Goal: Task Accomplishment & Management: Complete application form

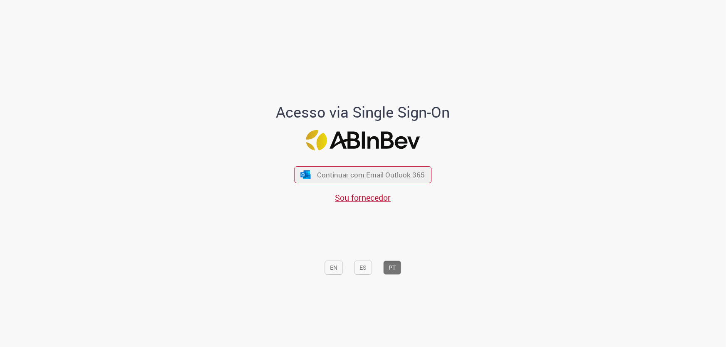
click at [165, 134] on div "Acesso via Single Sign-On Continuar com Email Outlook 365 Sou fornecedor EN ES …" at bounding box center [363, 177] width 487 height 344
click at [326, 171] on span "Continuar com Email Outlook 365" at bounding box center [371, 175] width 110 height 10
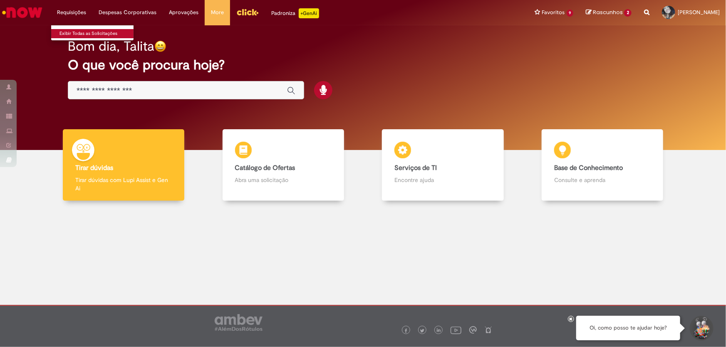
click at [91, 32] on link "Exibir Todas as Solicitações" at bounding box center [96, 33] width 91 height 9
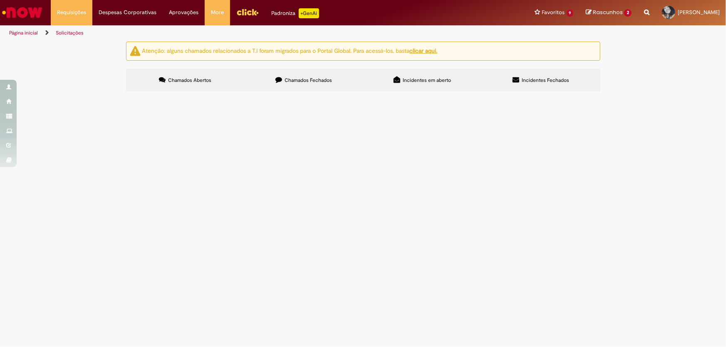
click at [297, 85] on label "Chamados Fechados" at bounding box center [304, 80] width 119 height 22
click at [0, 0] on span "colaborador GUSTAVO PEREIRA DA COSTA <99835409@ambev.com.br> questionou que est…" at bounding box center [0, 0] width 0 height 0
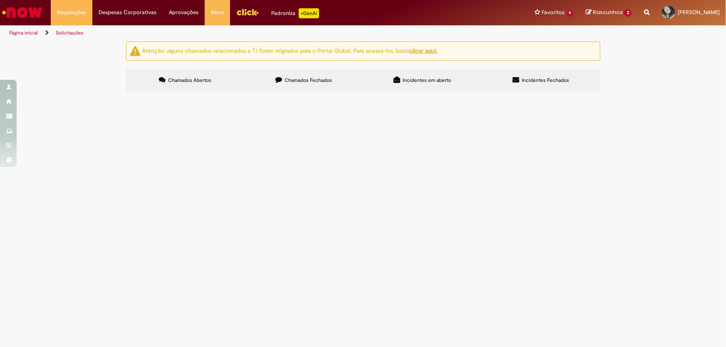
click at [0, 0] on span "colaborador GUSTAVO PEREIRA DA COSTA <99835409@ambev.com.br> questionou que est…" at bounding box center [0, 0] width 0 height 0
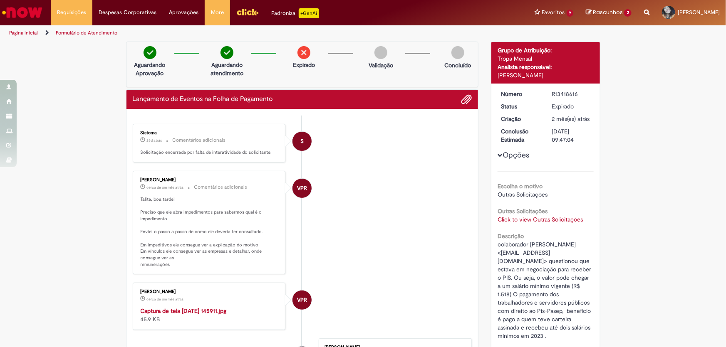
drag, startPoint x: 143, startPoint y: 163, endPoint x: 207, endPoint y: 171, distance: 64.1
click at [77, 32] on link "Exibir Todas as Solicitações" at bounding box center [96, 33] width 91 height 9
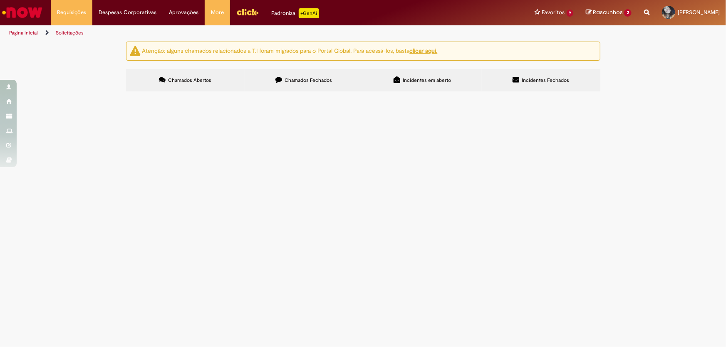
click at [291, 75] on label "Chamados Fechados" at bounding box center [304, 80] width 119 height 22
click at [0, 0] on span "ola, tudo bem ? Preciso de uma ajuda para submissao de duas medidas no click . …" at bounding box center [0, 0] width 0 height 0
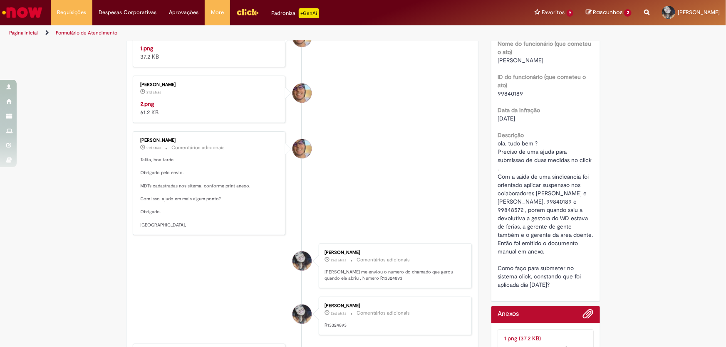
scroll to position [227, 0]
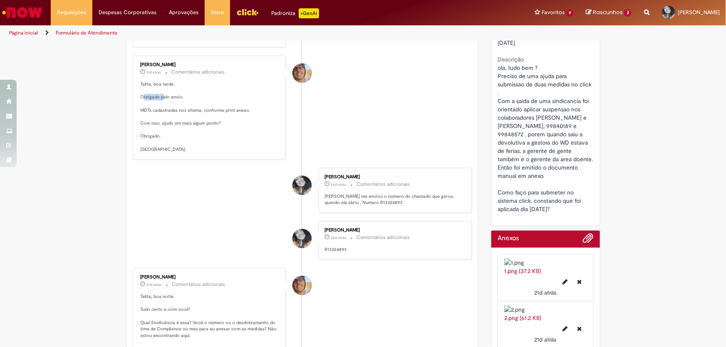
drag, startPoint x: 141, startPoint y: 259, endPoint x: 163, endPoint y: 257, distance: 22.9
click at [162, 153] on p "Talita, boa tarde. Obrigado pelo envio. MDTs cadastradas nos sitema, conforme p…" at bounding box center [210, 117] width 138 height 72
drag, startPoint x: 145, startPoint y: 272, endPoint x: 211, endPoint y: 269, distance: 66.2
click at [210, 153] on p "Talita, boa tarde. Obrigado pelo envio. MDTs cadastradas nos sitema, conforme p…" at bounding box center [210, 117] width 138 height 72
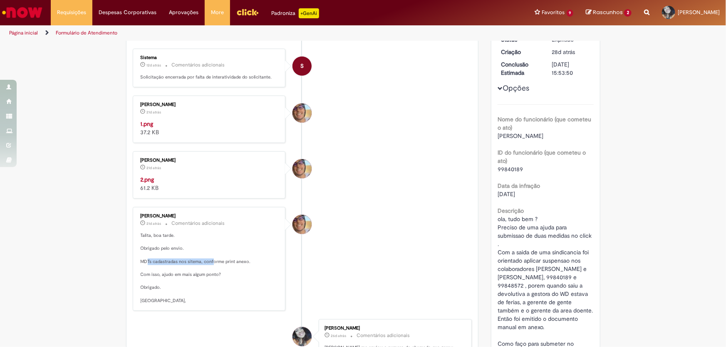
scroll to position [37, 0]
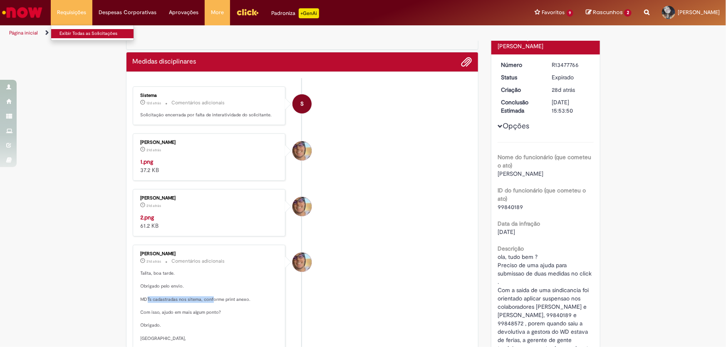
click at [73, 31] on link "Exibir Todas as Solicitações" at bounding box center [96, 33] width 91 height 9
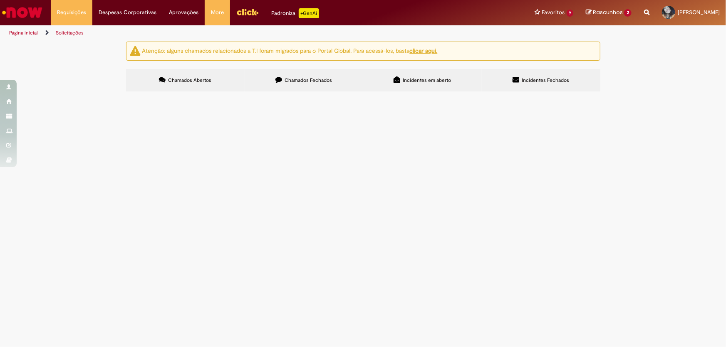
click at [306, 83] on span "Chamados Fechados" at bounding box center [307, 80] width 47 height 7
click at [0, 0] on span "Funcionaria solicita ajuda para atendimento para seu filho no plano unimed pert…" at bounding box center [0, 0] width 0 height 0
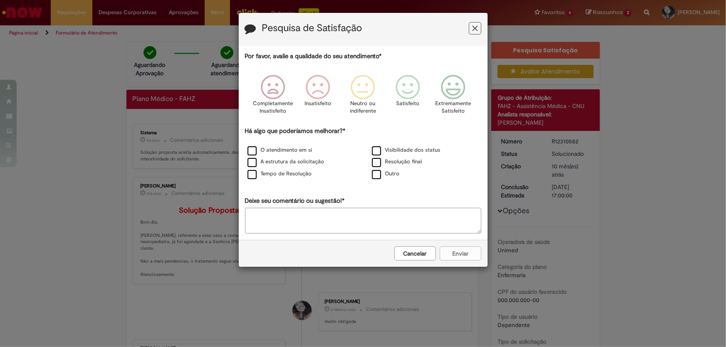
click at [473, 29] on icon "Feedback" at bounding box center [474, 28] width 5 height 9
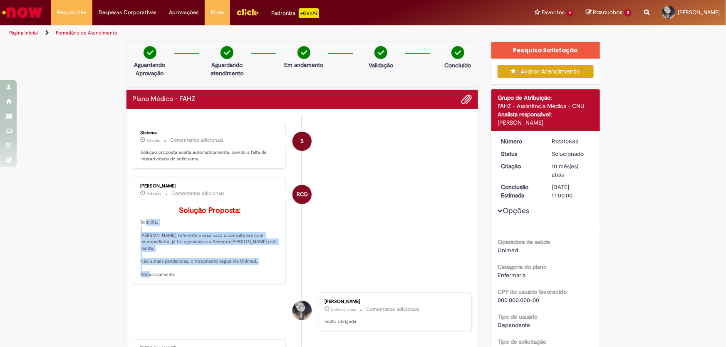
drag, startPoint x: 136, startPoint y: 234, endPoint x: 170, endPoint y: 283, distance: 60.0
click at [170, 282] on div "Rodrigo Camilo Dos Santos 19d atrás 19 dias atrás Comentários adicionais Soluçã…" at bounding box center [209, 231] width 148 height 102
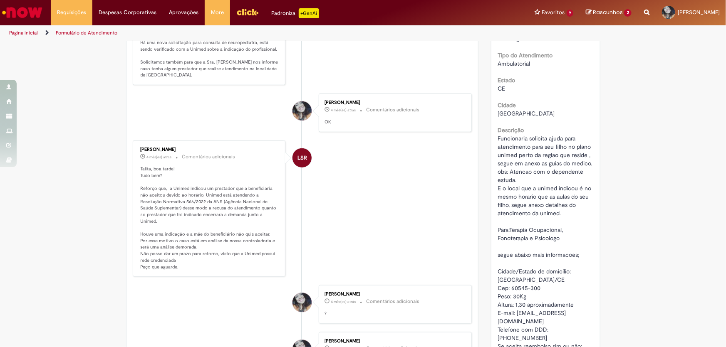
scroll to position [567, 0]
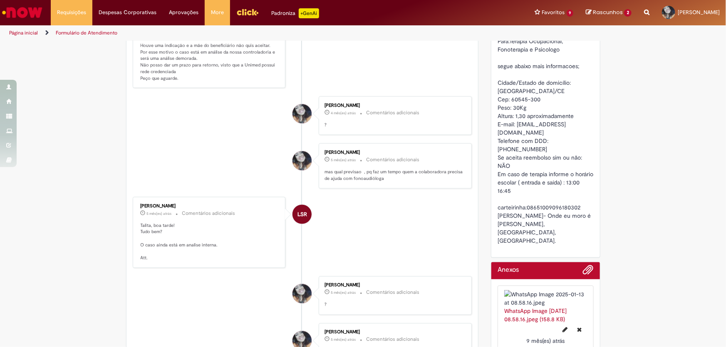
click at [18, 8] on img "Ir para a Homepage" at bounding box center [22, 12] width 43 height 17
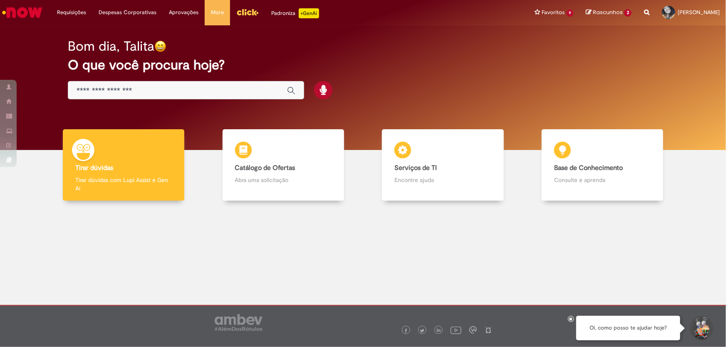
click at [133, 96] on div "Global" at bounding box center [186, 90] width 236 height 19
click at [125, 94] on input "Basta digitar aqui" at bounding box center [178, 91] width 202 height 10
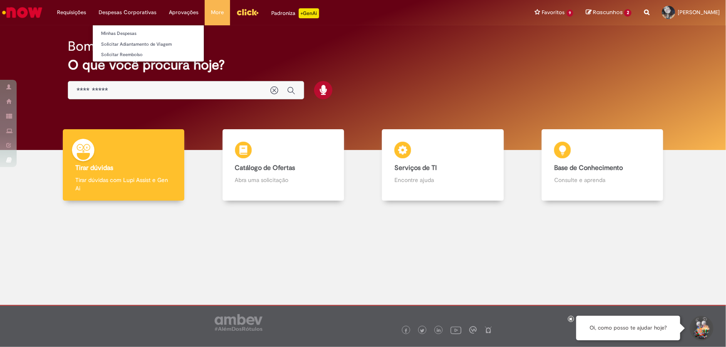
type input "**********"
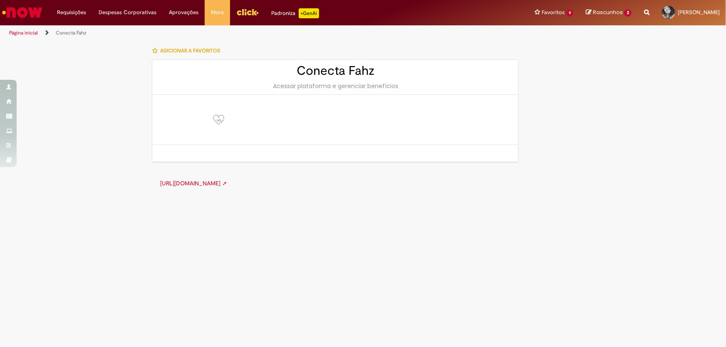
drag, startPoint x: 27, startPoint y: 17, endPoint x: 53, endPoint y: 0, distance: 31.3
click at [28, 17] on img "Ir para a Homepage" at bounding box center [22, 12] width 43 height 17
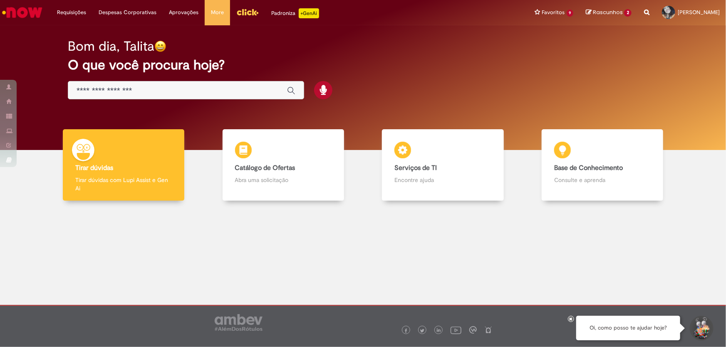
click at [143, 84] on div "Global" at bounding box center [186, 90] width 236 height 19
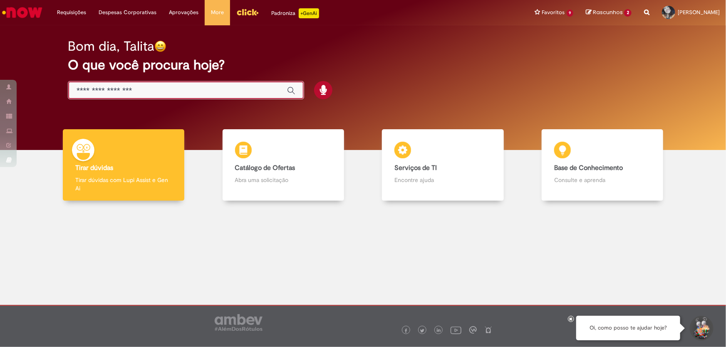
click at [151, 87] on input "Basta digitar aqui" at bounding box center [178, 91] width 202 height 10
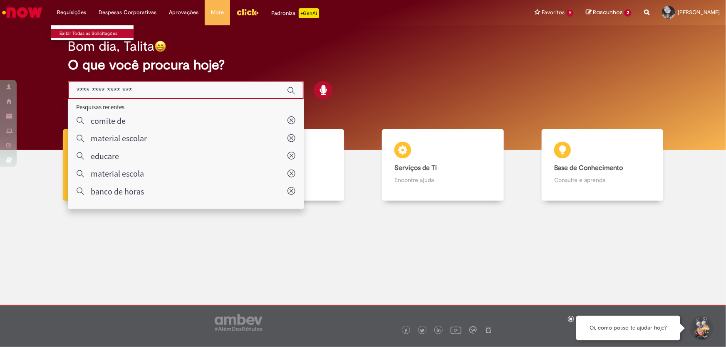
click at [76, 32] on link "Exibir Todas as Solicitações" at bounding box center [96, 33] width 91 height 9
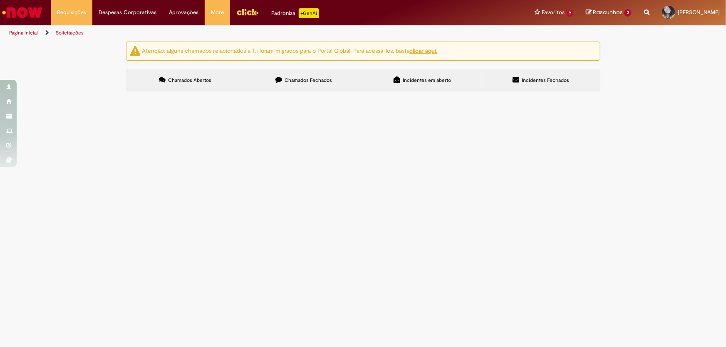
click at [324, 87] on label "Chamados Fechados" at bounding box center [304, 80] width 119 height 22
click at [0, 0] on link at bounding box center [0, 0] width 0 height 0
drag, startPoint x: 177, startPoint y: 255, endPoint x: 210, endPoint y: 273, distance: 37.6
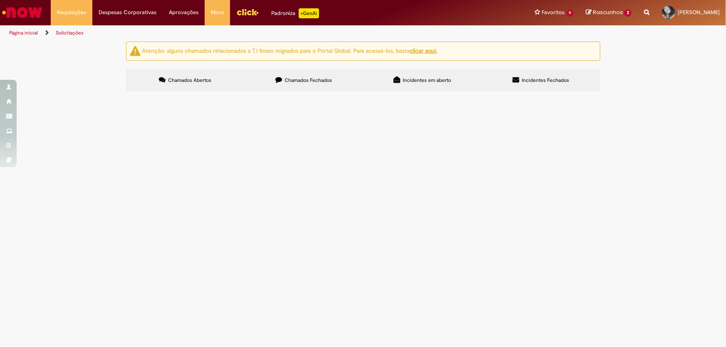
click at [0, 0] on td "Suporte Técnico Cadastro - Conecta FAHZ" at bounding box center [0, 0] width 0 height 0
copy span "Suporte Técnico Cadastro - Conecta FAHZ"
click at [32, 9] on img "Ir para a Homepage" at bounding box center [22, 12] width 43 height 17
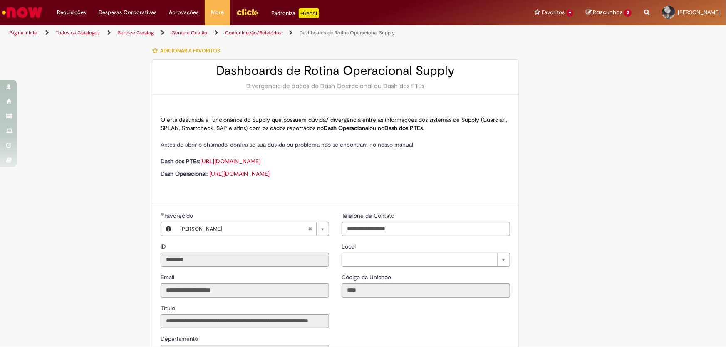
type input "**********"
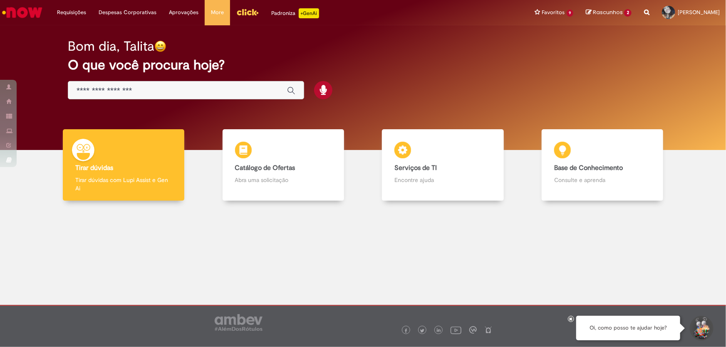
click at [143, 90] on input "Basta digitar aqui" at bounding box center [178, 91] width 202 height 10
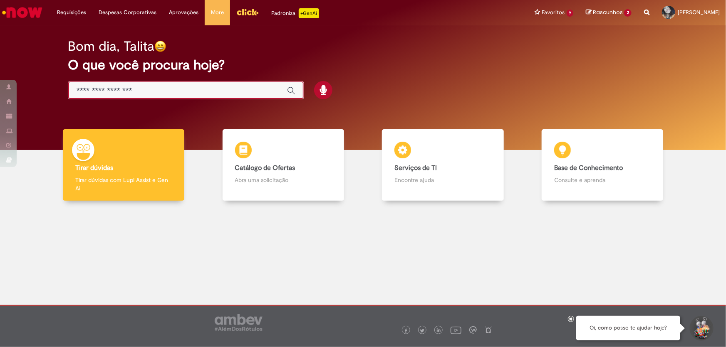
paste input "**********"
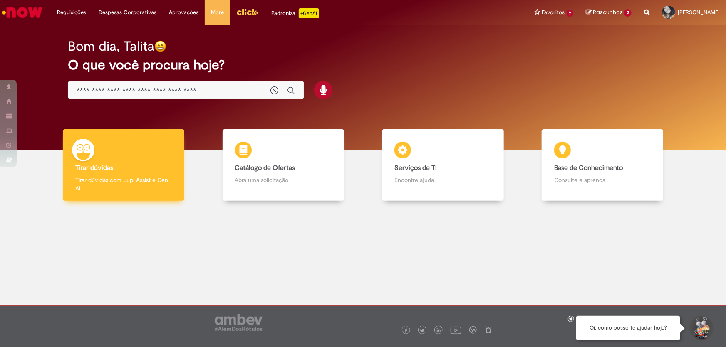
drag, startPoint x: 141, startPoint y: 146, endPoint x: 141, endPoint y: 139, distance: 6.7
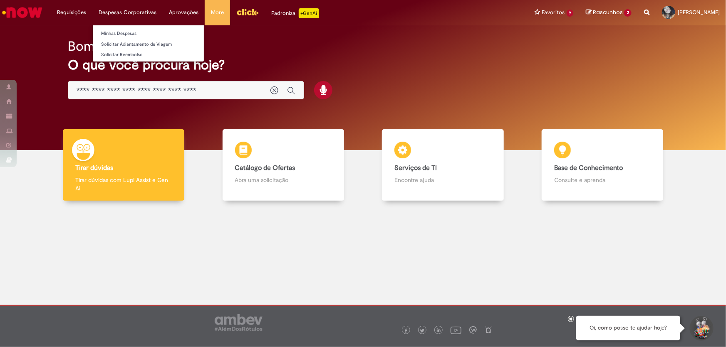
type input "**********"
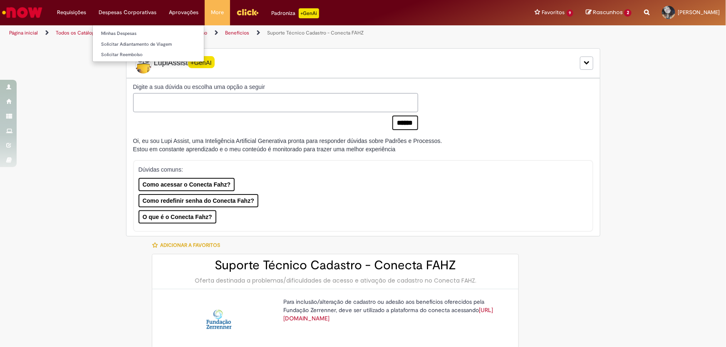
type input "********"
type input "**********"
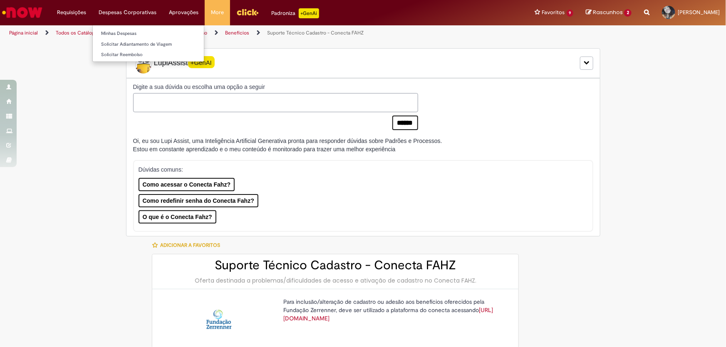
type input "****"
type input "**********"
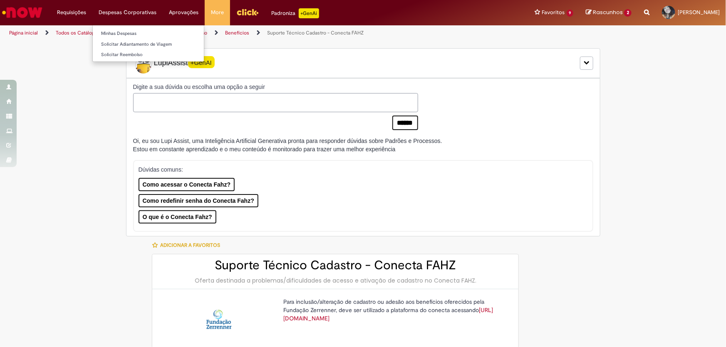
type input "**********"
